Goal: Information Seeking & Learning: Learn about a topic

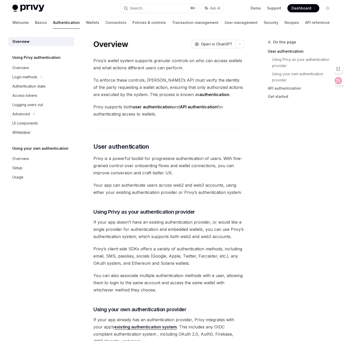
click at [127, 72] on div "Privy’s wallet system supports granular controls on who can access wallets and …" at bounding box center [168, 333] width 151 height 552
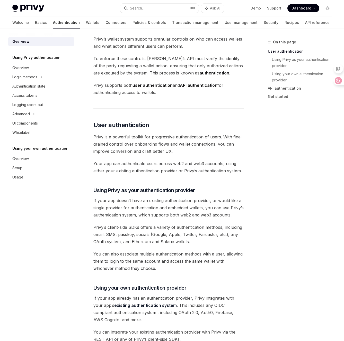
scroll to position [48, 0]
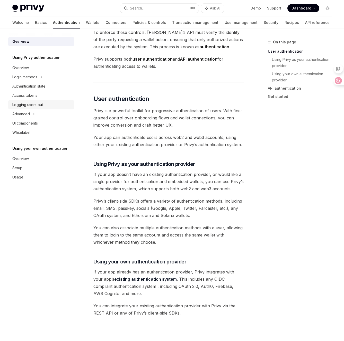
click at [29, 105] on div "Logging users out" at bounding box center [27, 105] width 31 height 6
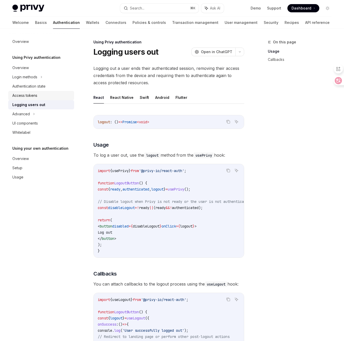
click at [36, 95] on div "Access tokens" at bounding box center [24, 96] width 25 height 6
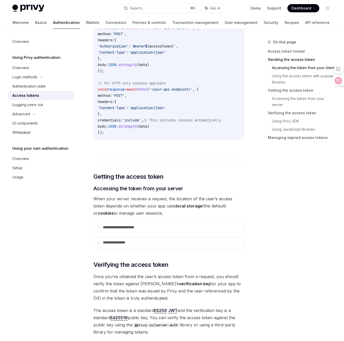
scroll to position [616, 0]
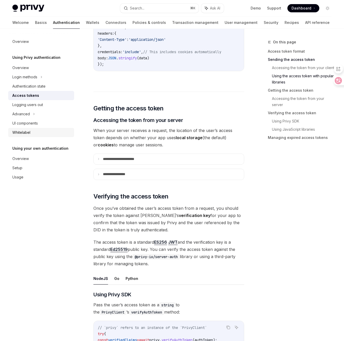
click at [36, 133] on div "Whitelabel" at bounding box center [41, 133] width 59 height 6
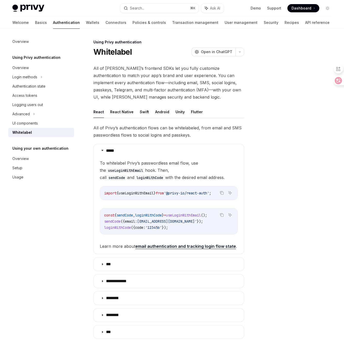
click at [38, 58] on h5 "Using Privy authentication" at bounding box center [36, 57] width 48 height 6
click at [30, 69] on div "Overview" at bounding box center [41, 68] width 59 height 6
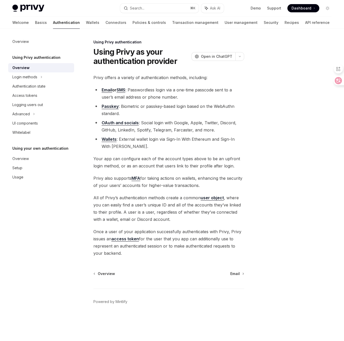
type textarea "*"
